Goal: Task Accomplishment & Management: Complete application form

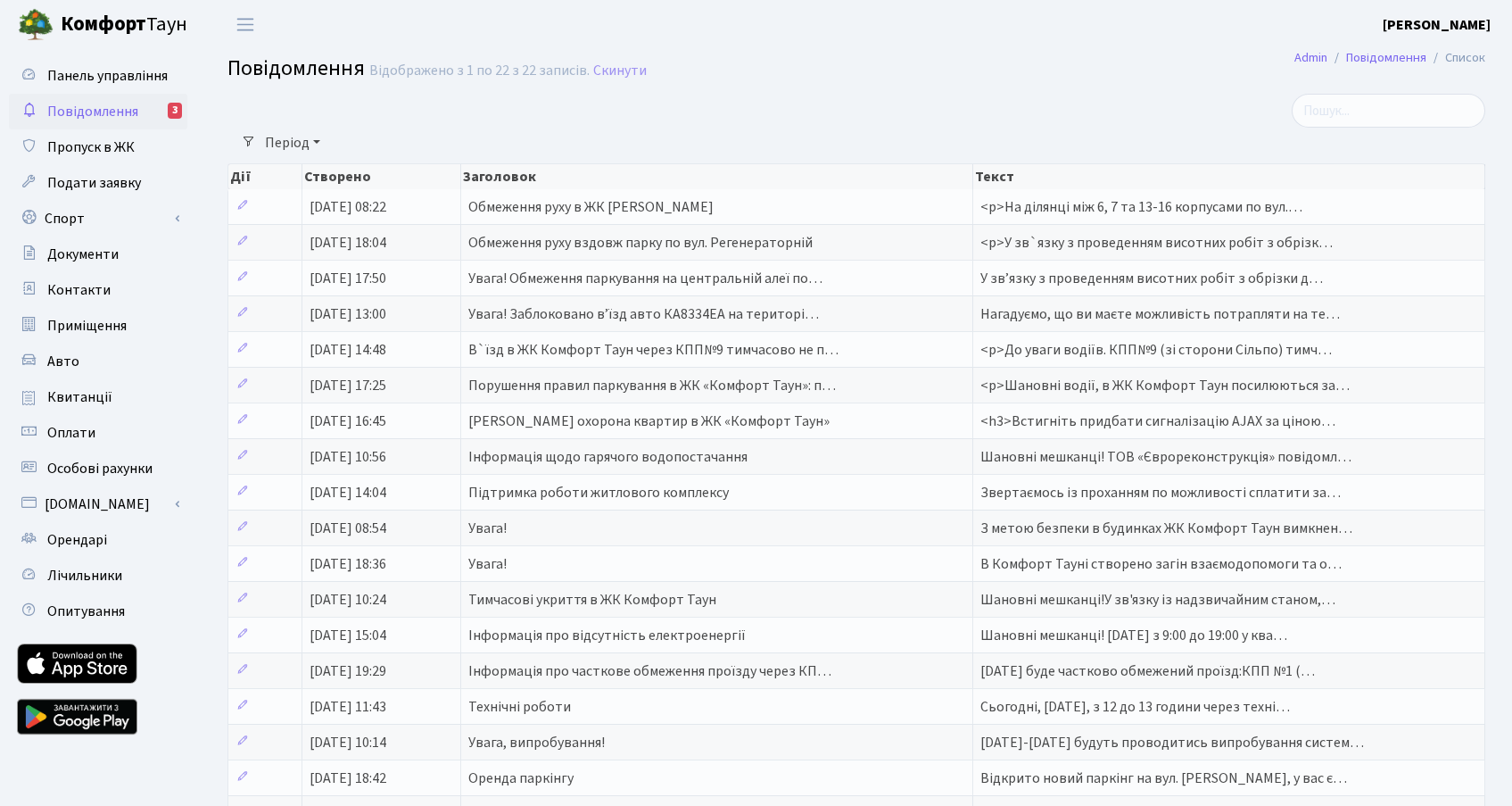
select select "25"
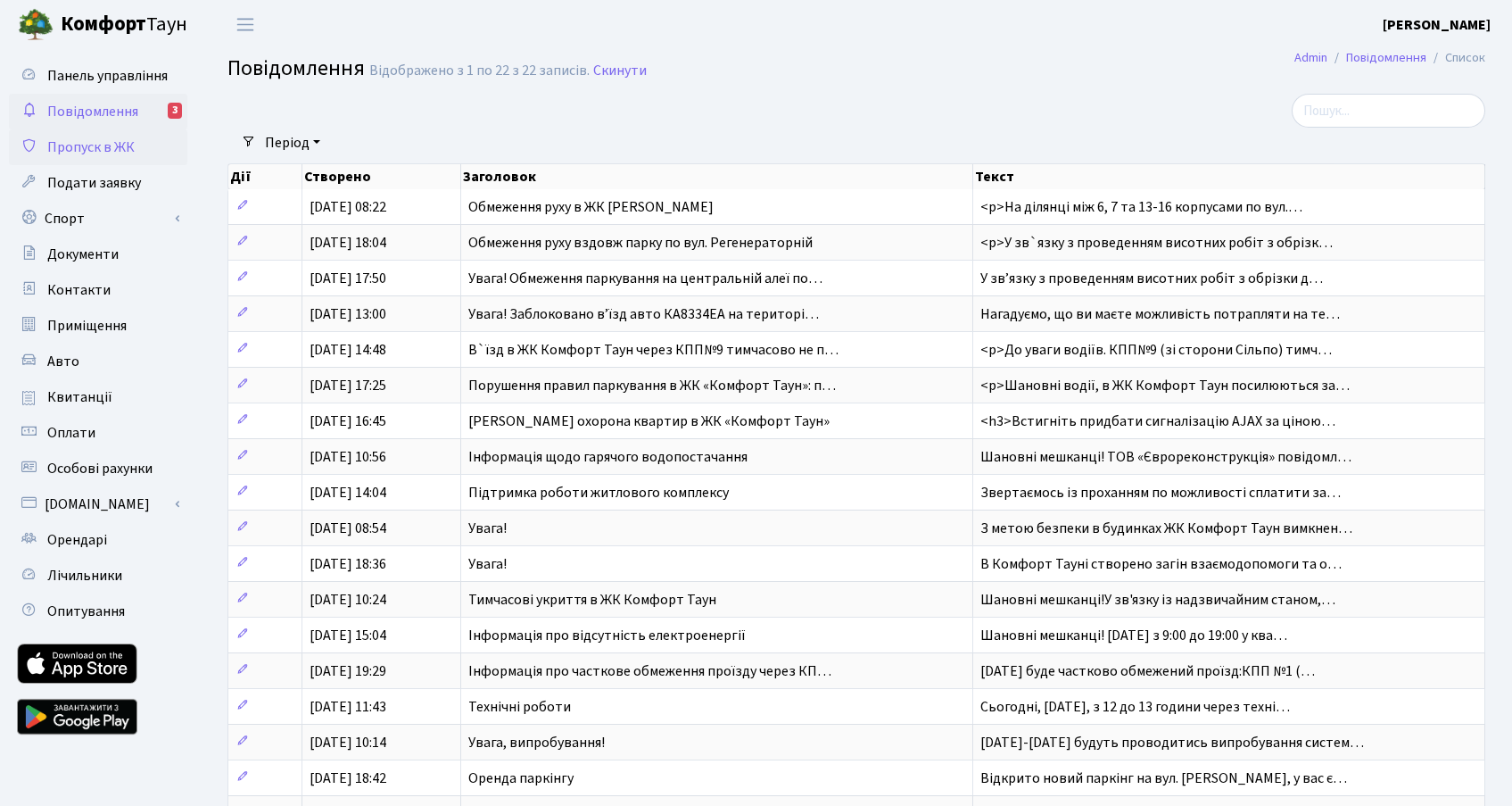
click at [88, 150] on span "Пропуск в ЖК" at bounding box center [91, 147] width 87 height 19
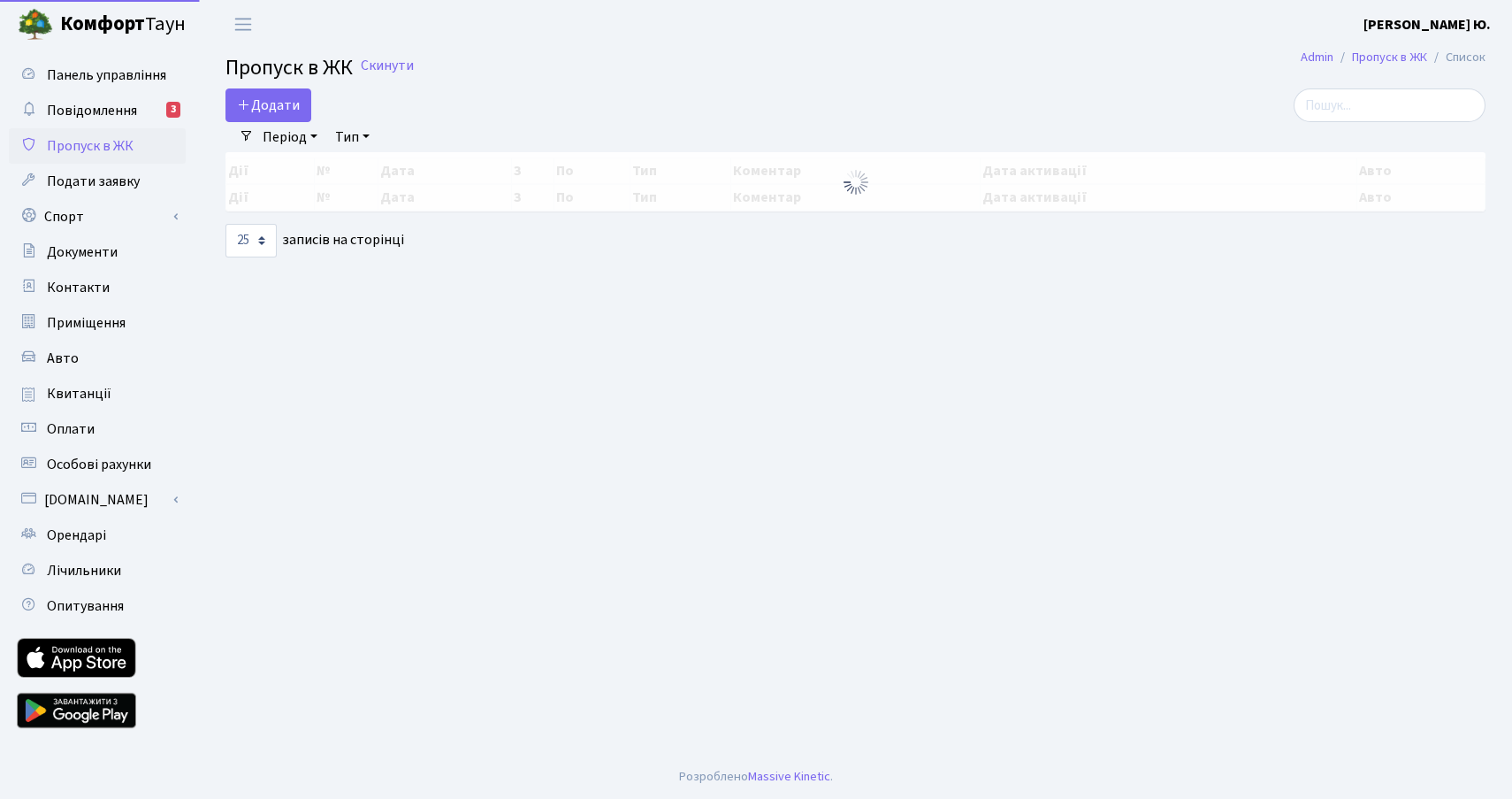
select select "25"
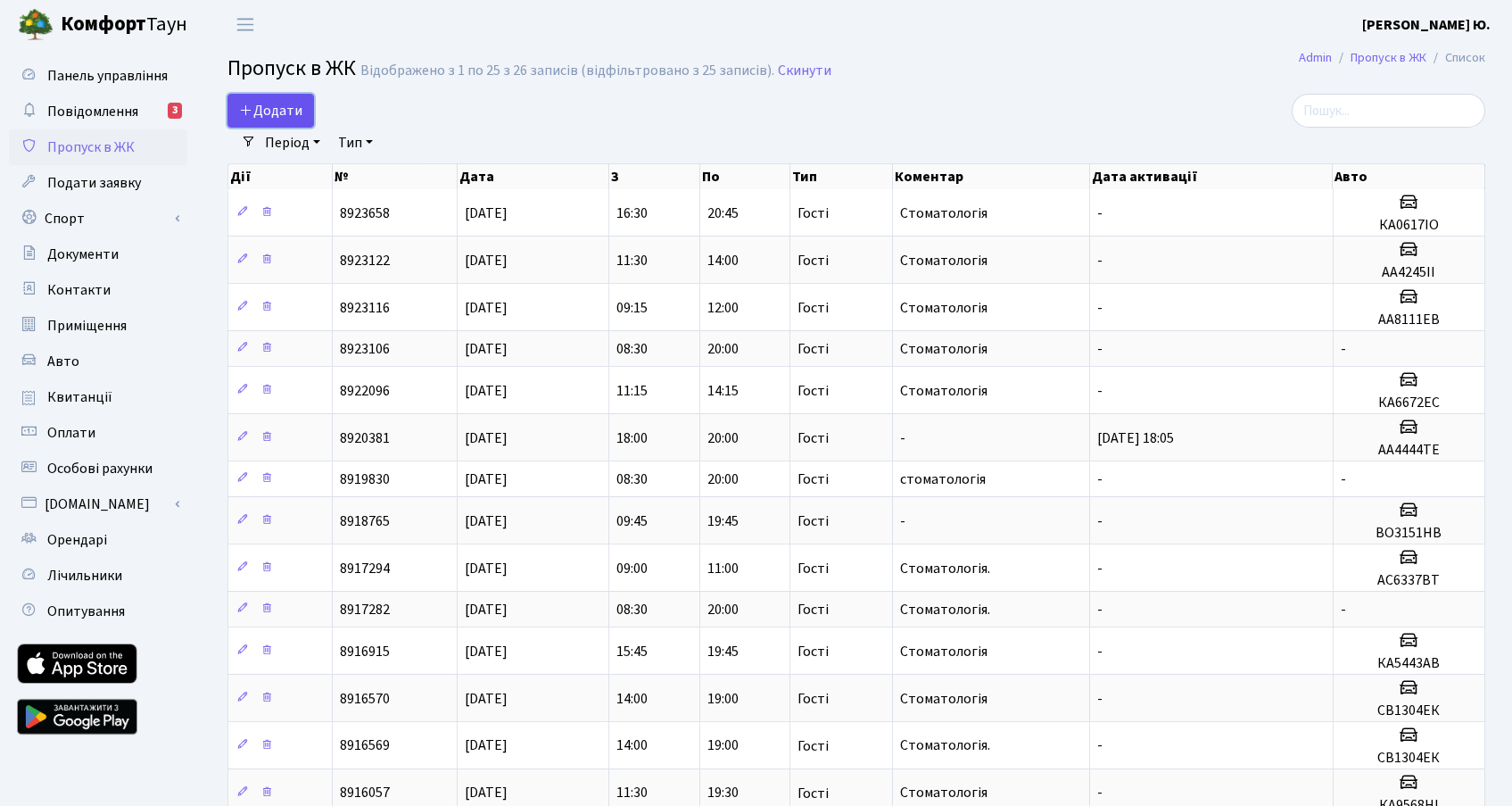
click at [270, 111] on span "Додати" at bounding box center [270, 111] width 63 height 19
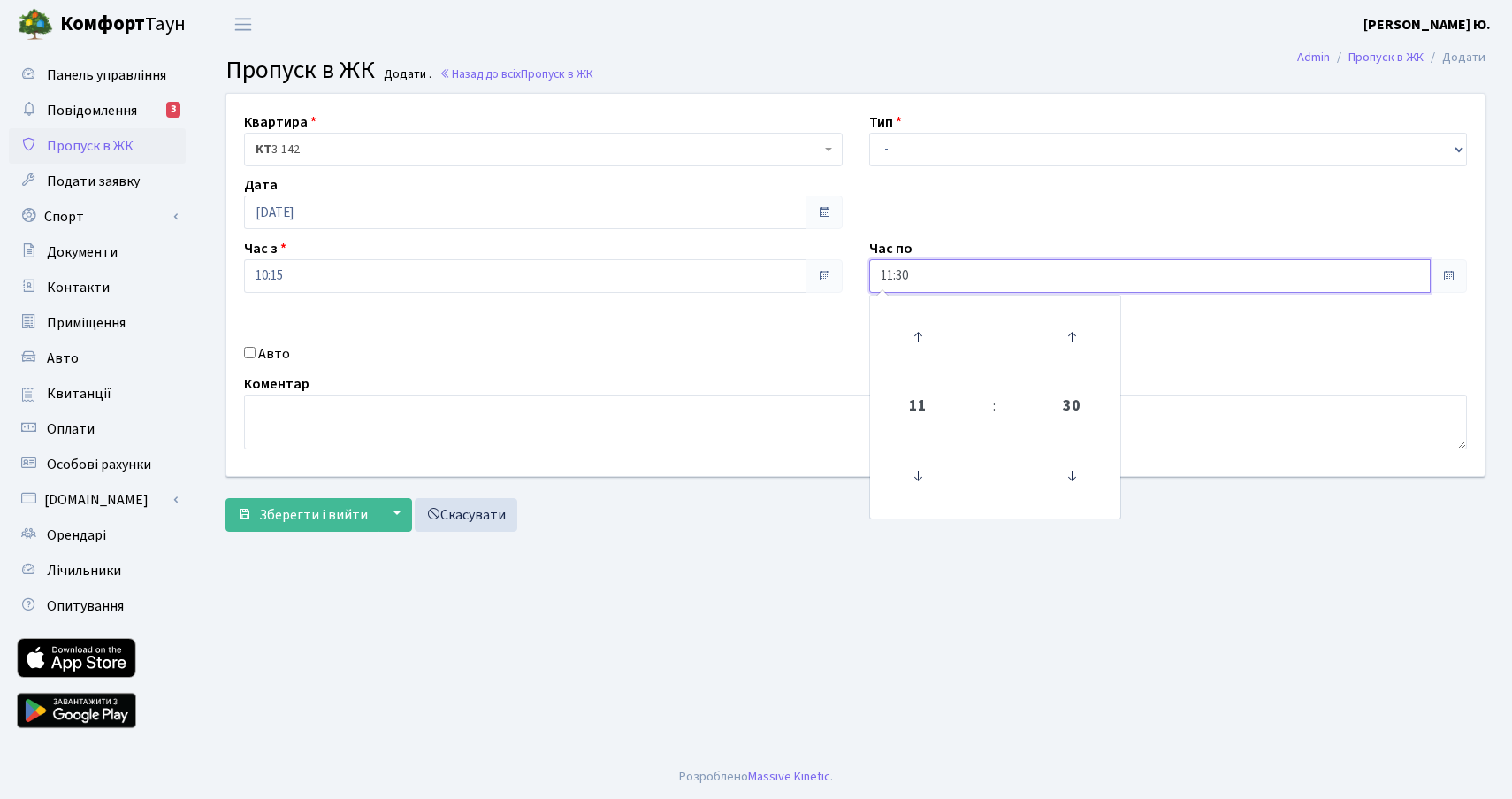
click at [910, 282] on input "11:30" at bounding box center [1150, 275] width 562 height 34
click at [916, 320] on icon at bounding box center [918, 337] width 48 height 48
type input "13:30"
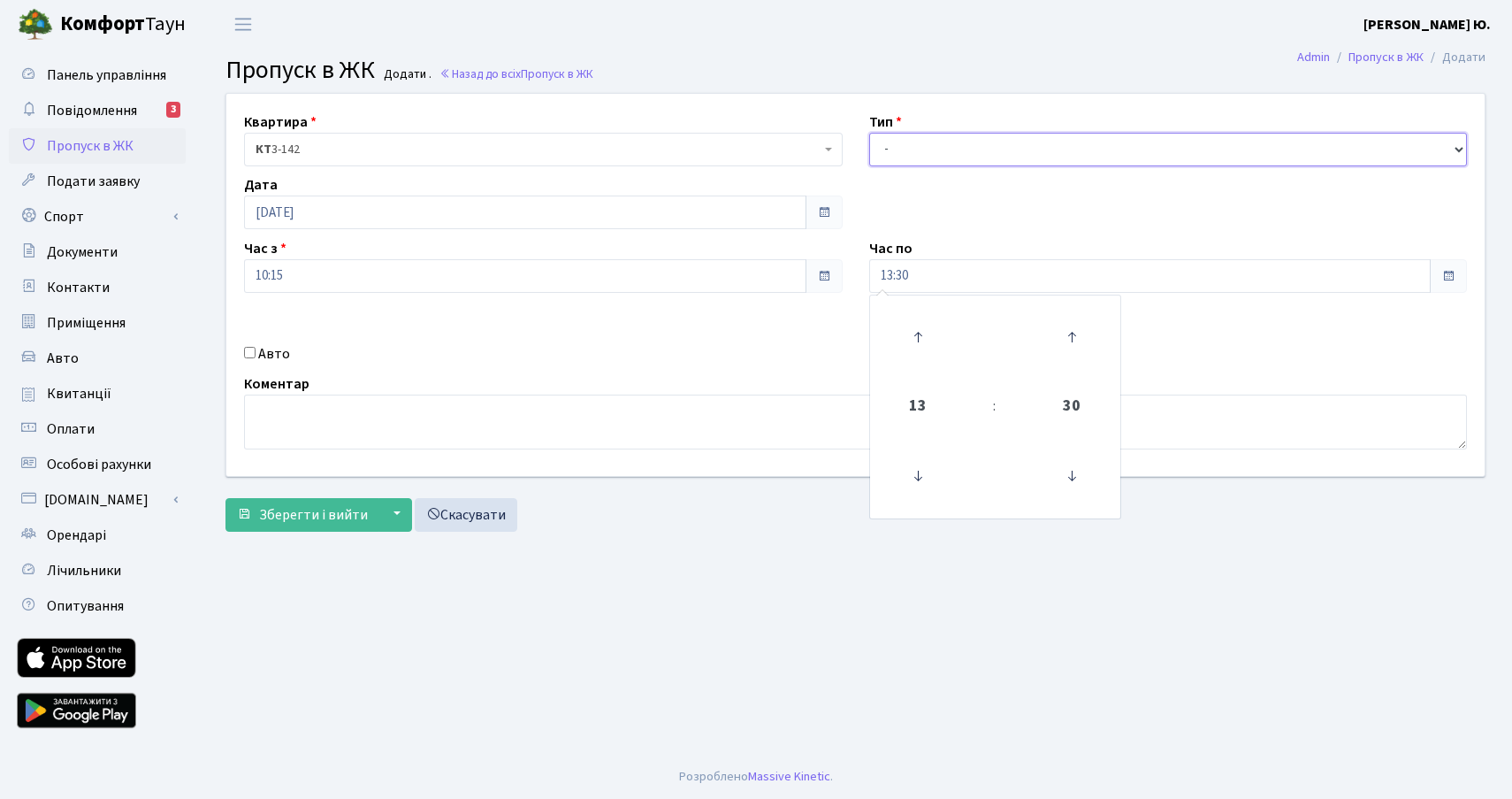
click at [940, 142] on select "- Доставка Таксі Гості Сервіс" at bounding box center [1168, 149] width 599 height 34
select select "3"
click at [869, 133] on select "- Доставка Таксі Гості Сервіс" at bounding box center [1168, 149] width 599 height 34
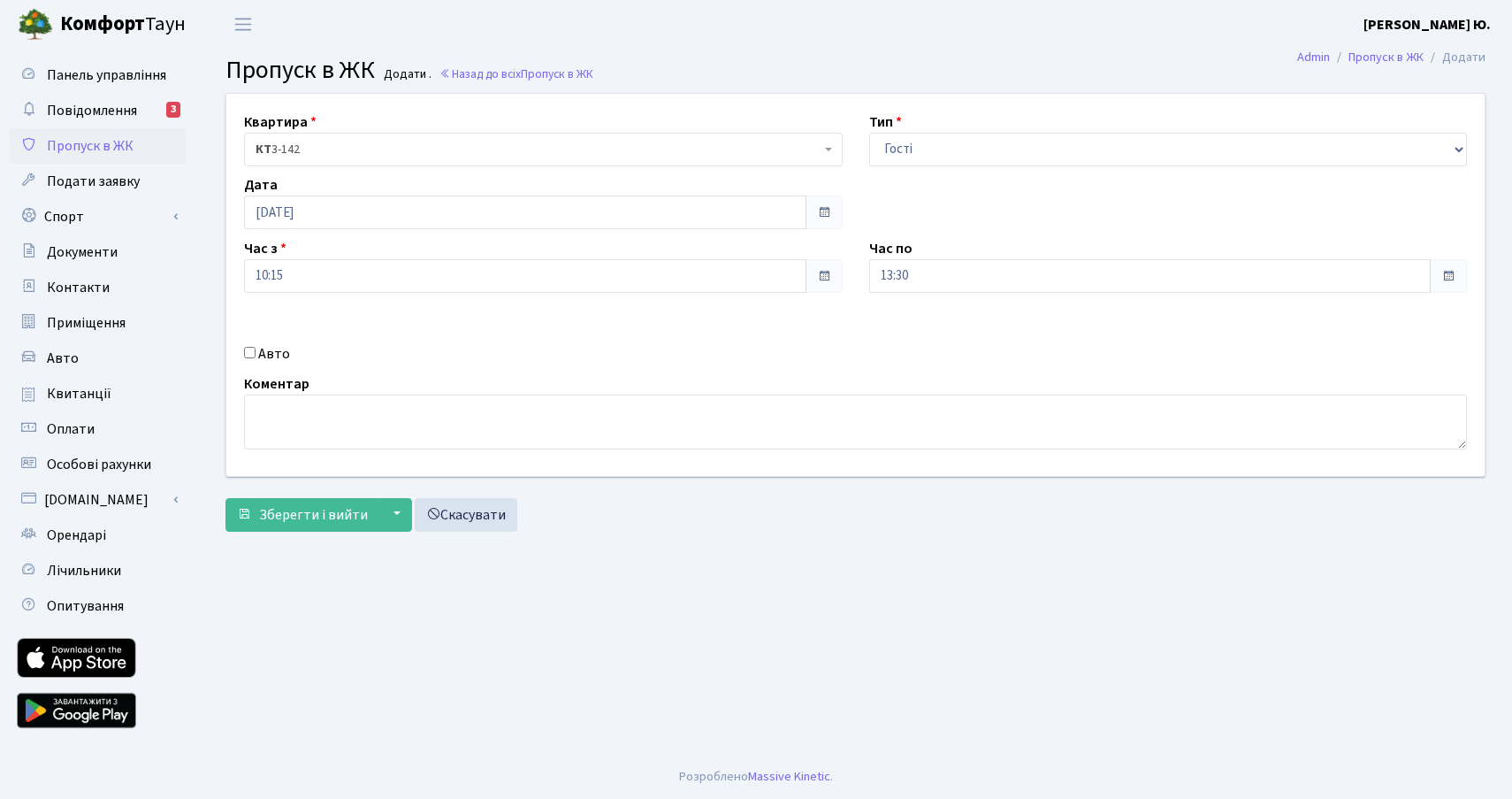
click at [288, 348] on div "Авто" at bounding box center [544, 353] width 626 height 21
click at [281, 352] on label "Авто" at bounding box center [273, 353] width 32 height 21
click at [248, 353] on input "Авто" at bounding box center [250, 352] width 12 height 12
checkbox input "true"
click at [982, 352] on input "text" at bounding box center [1168, 338] width 599 height 34
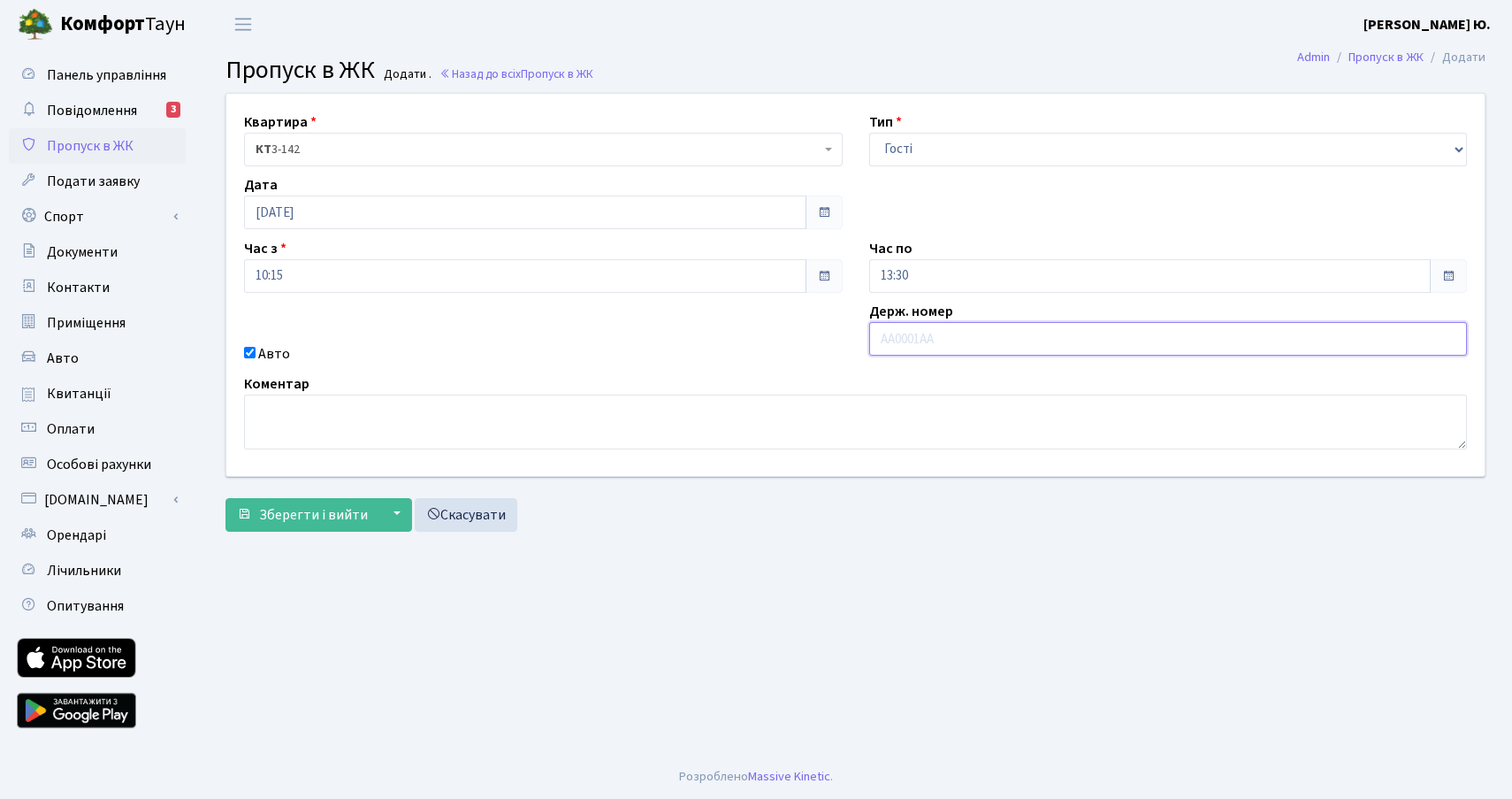
paste input "КА0927ТО"
type input "КА0927ТО"
click at [269, 525] on button "Зберегти і вийти" at bounding box center [302, 514] width 154 height 34
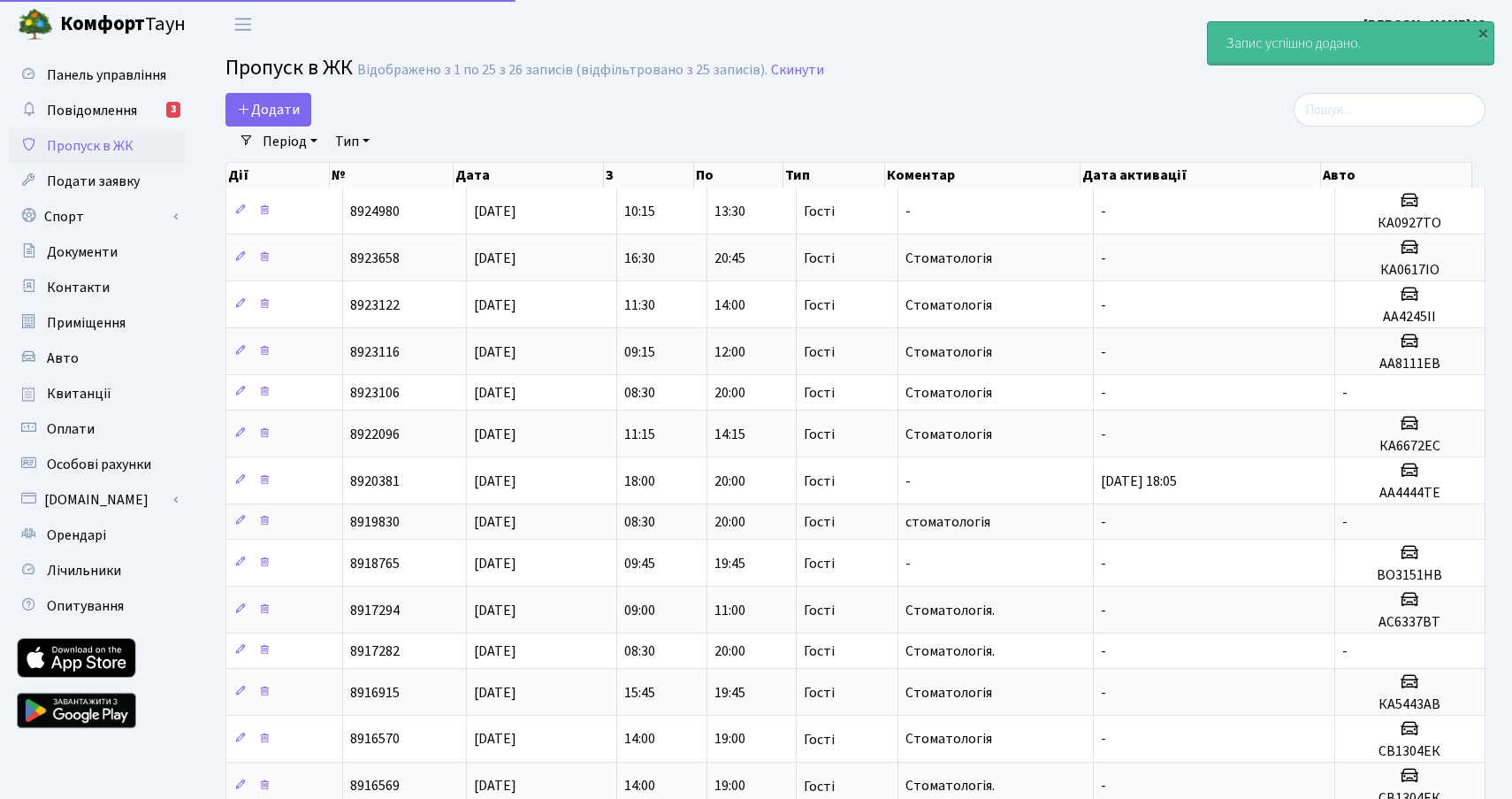
select select "25"
